Goal: Task Accomplishment & Management: Manage account settings

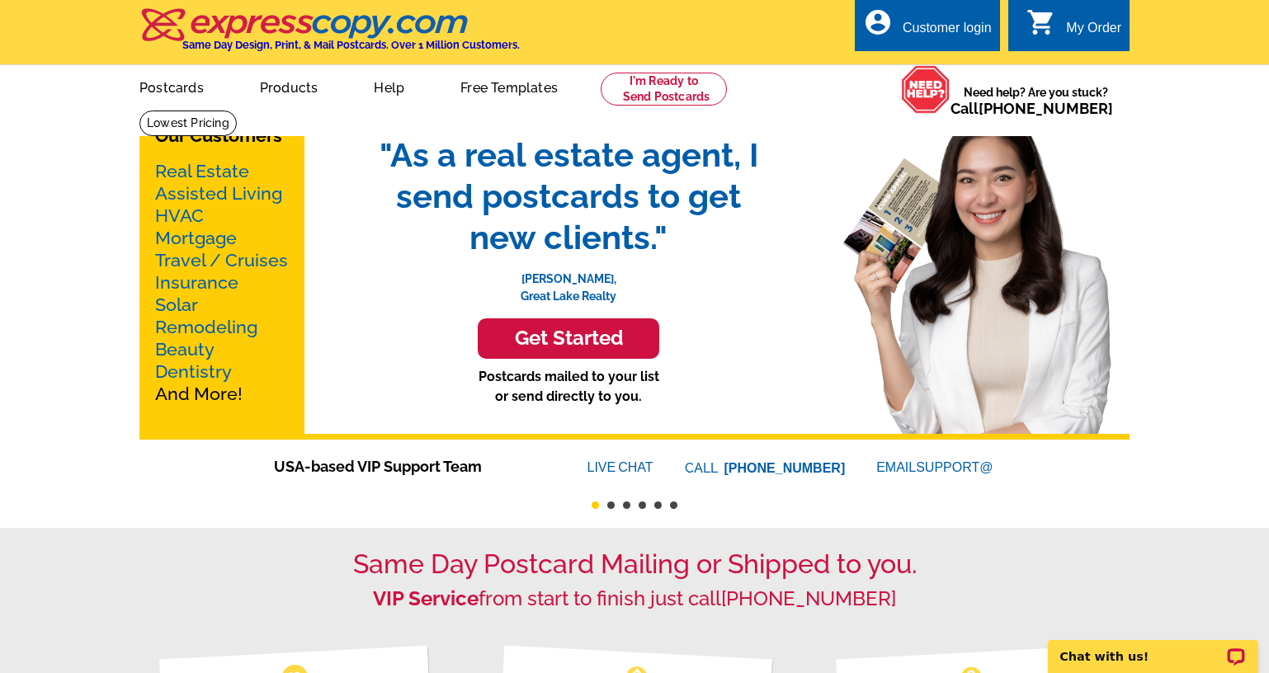
click at [953, 24] on div "Customer login" at bounding box center [947, 32] width 89 height 23
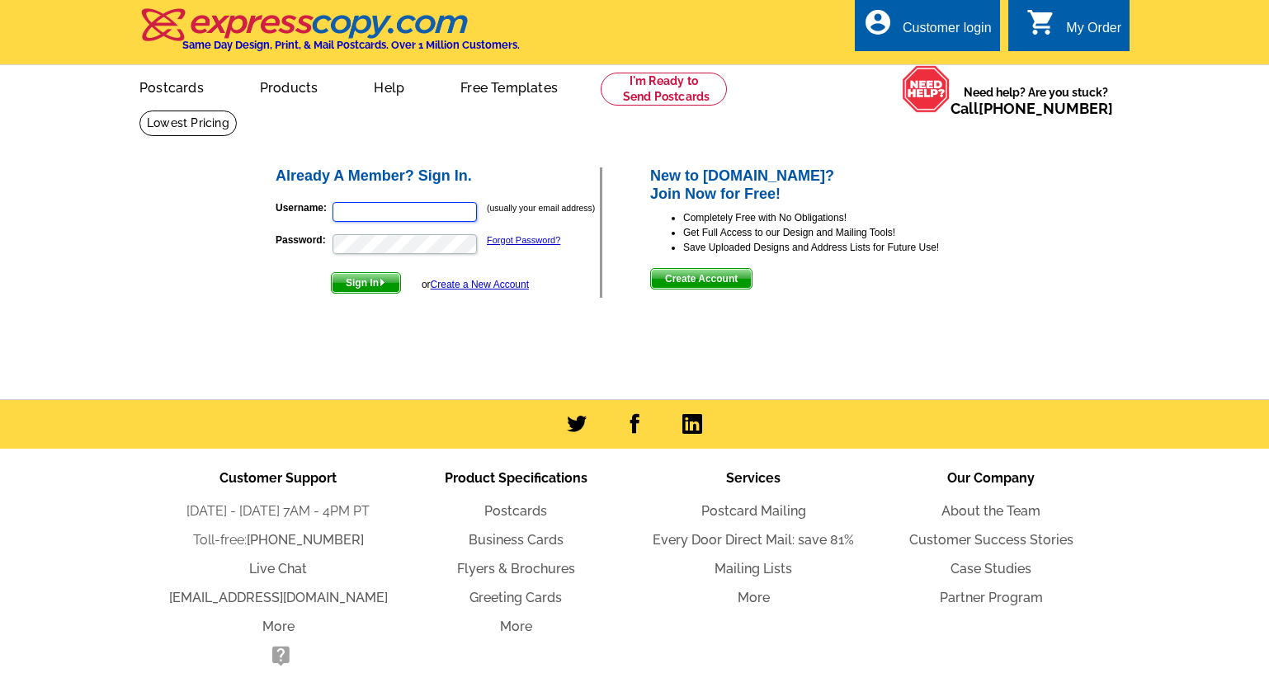
type input "[PERSON_NAME][EMAIL_ADDRESS][DOMAIN_NAME]"
click at [387, 286] on span "Sign In" at bounding box center [366, 283] width 68 height 20
